Goal: Information Seeking & Learning: Learn about a topic

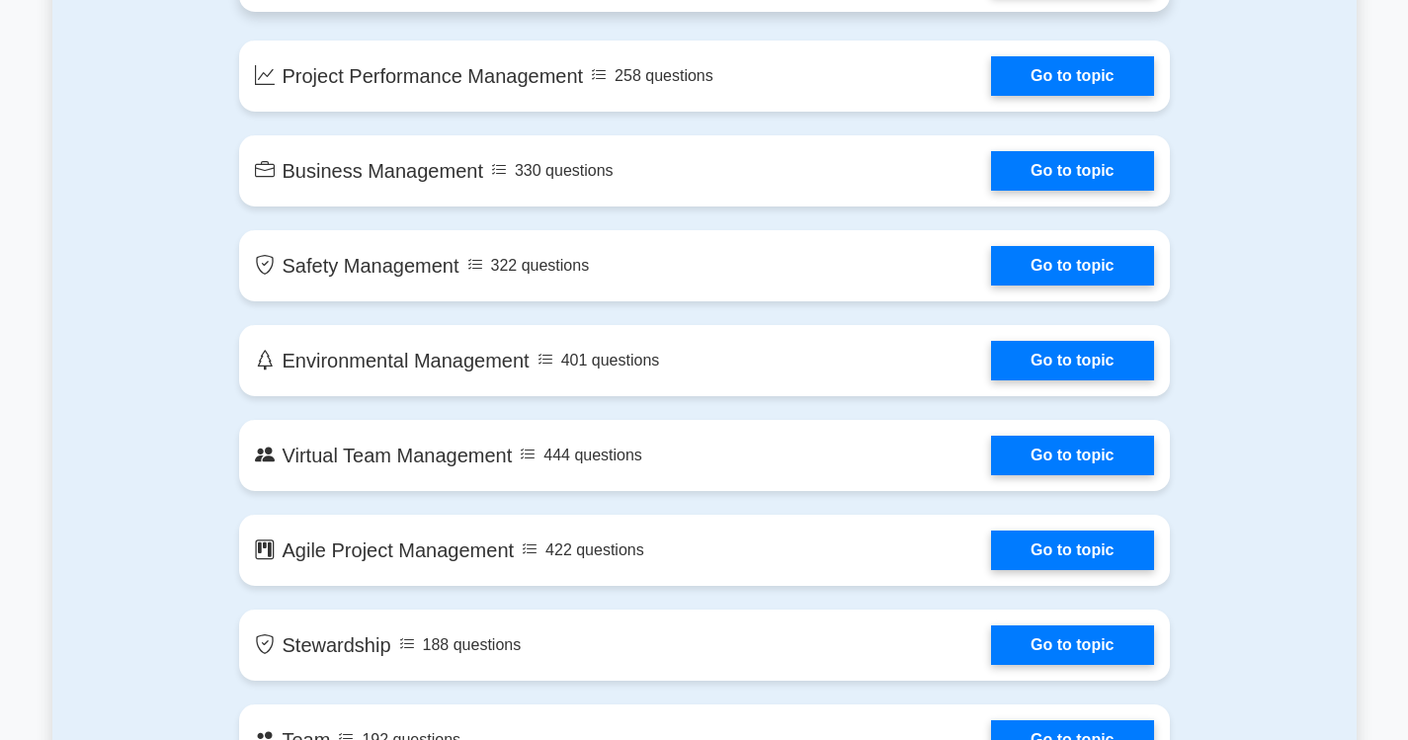
scroll to position [3260, 0]
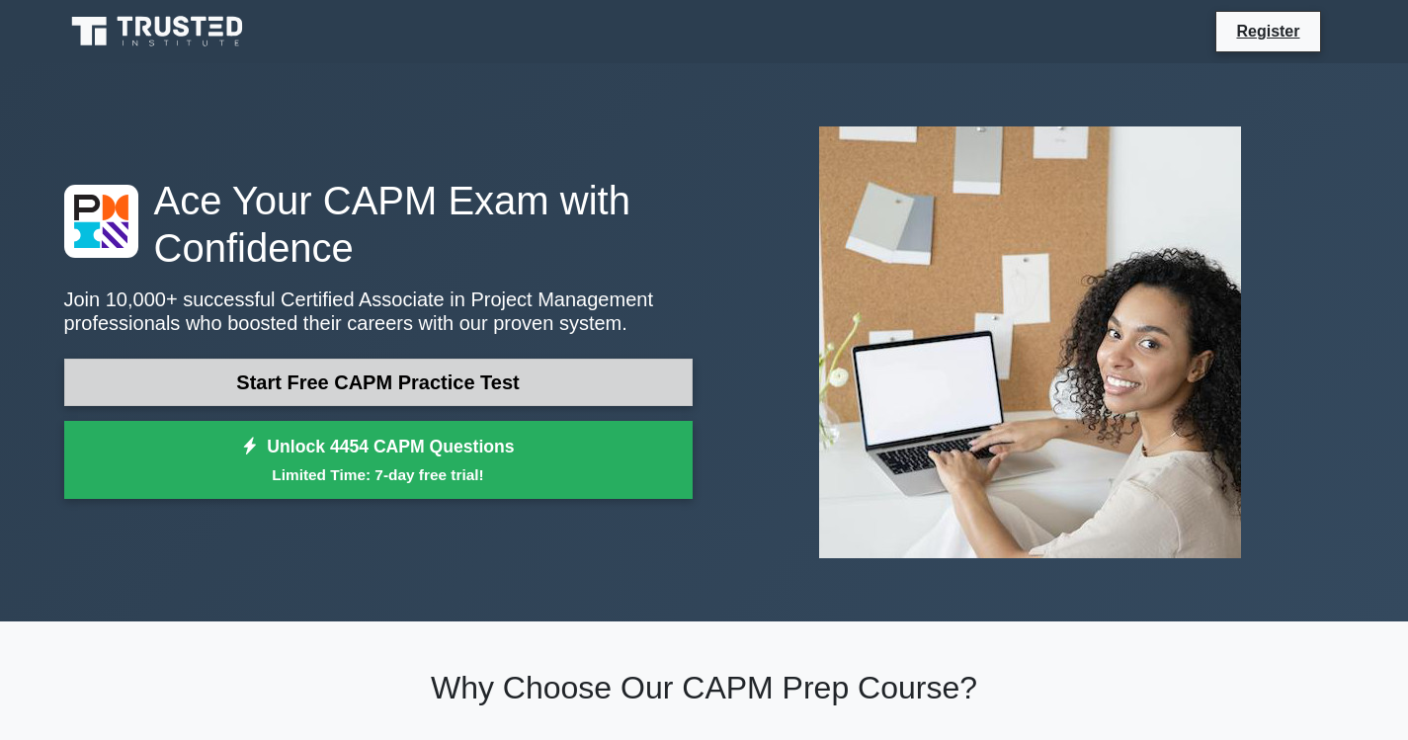
click at [463, 384] on link "Start Free CAPM Practice Test" at bounding box center [378, 382] width 628 height 47
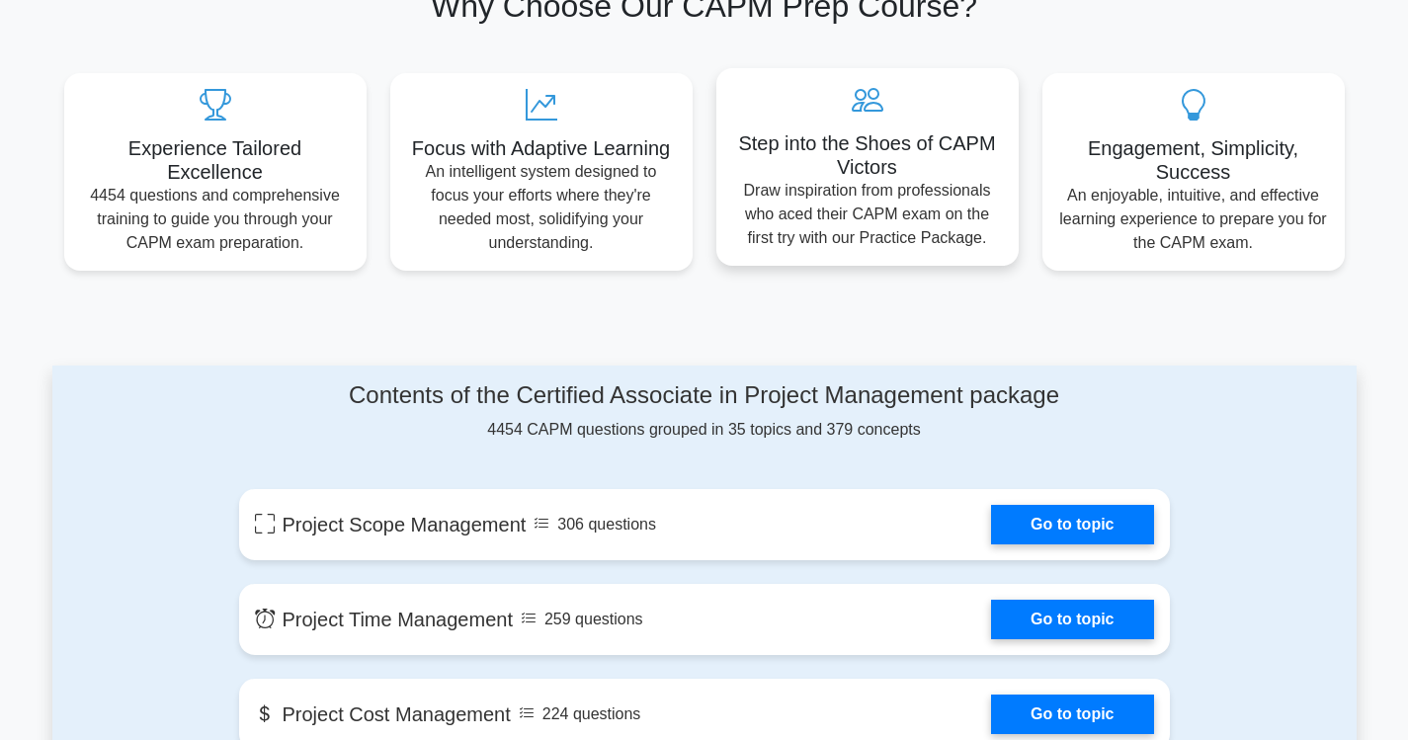
scroll to position [692, 0]
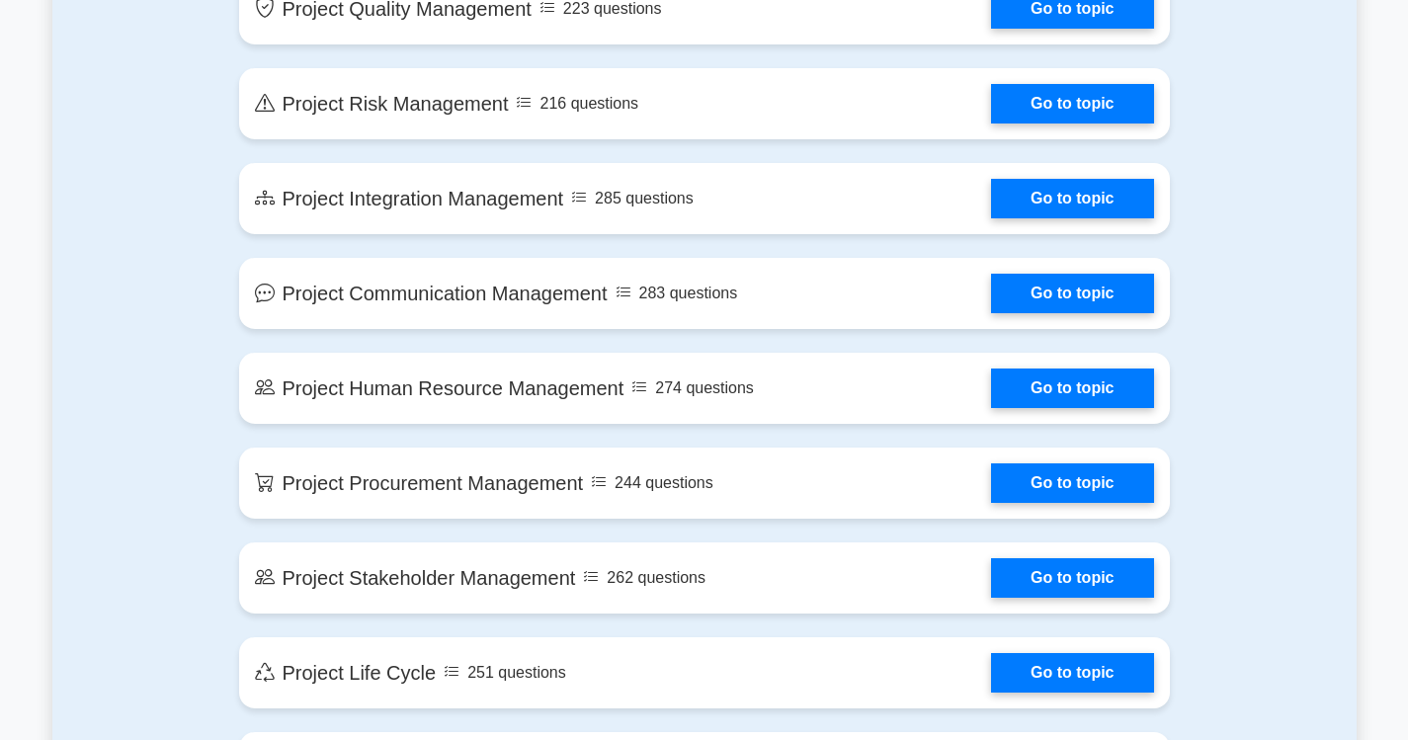
scroll to position [1186, 0]
